Goal: Find specific page/section: Find specific page/section

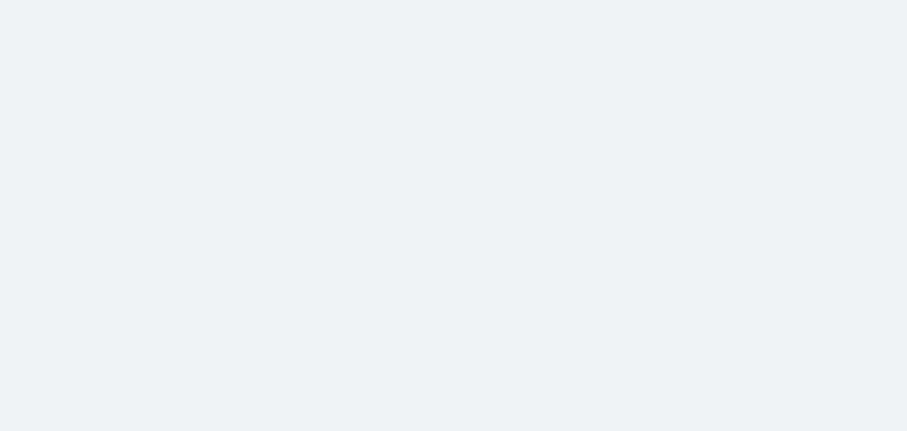
drag, startPoint x: 0, startPoint y: 0, endPoint x: 544, endPoint y: 199, distance: 579.8
click at [544, 199] on html at bounding box center [453, 215] width 907 height 431
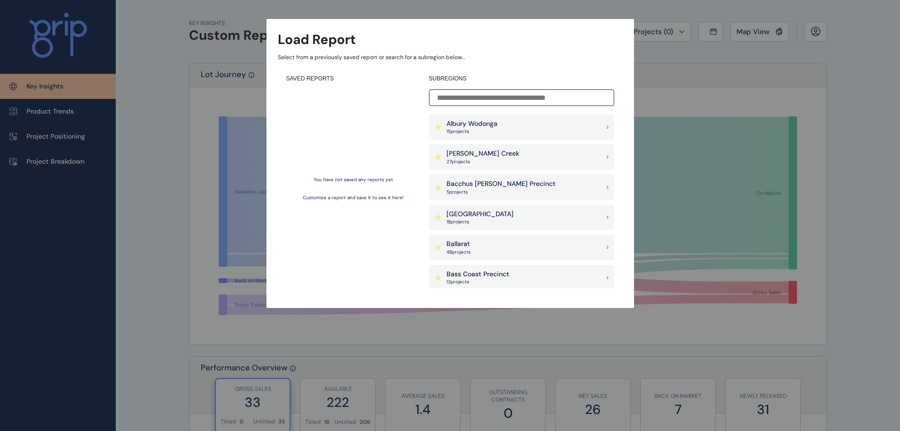
click at [491, 123] on p "Albury Wodonga" at bounding box center [472, 123] width 51 height 9
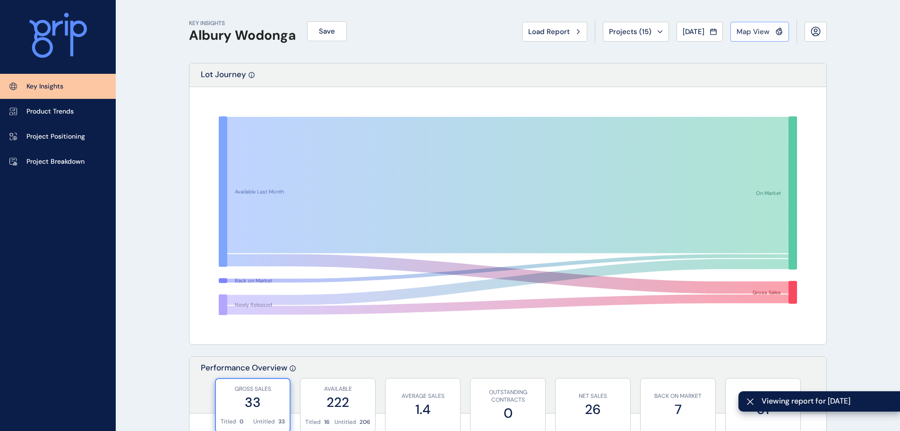
click at [752, 30] on span "Map View" at bounding box center [753, 31] width 33 height 9
